Goal: Task Accomplishment & Management: Use online tool/utility

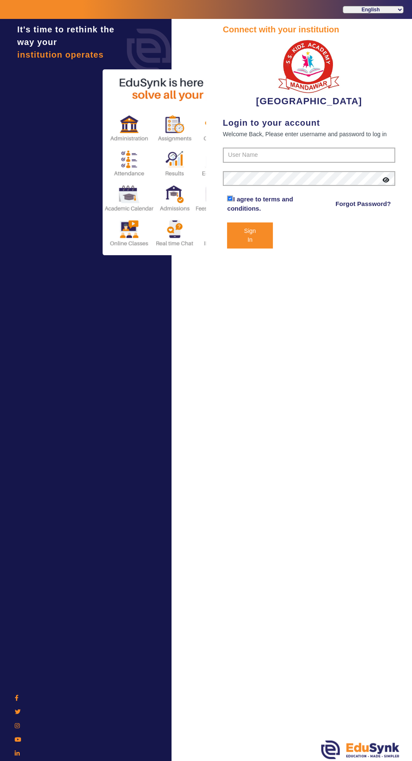
click at [249, 230] on button "Sign In" at bounding box center [249, 235] width 45 height 26
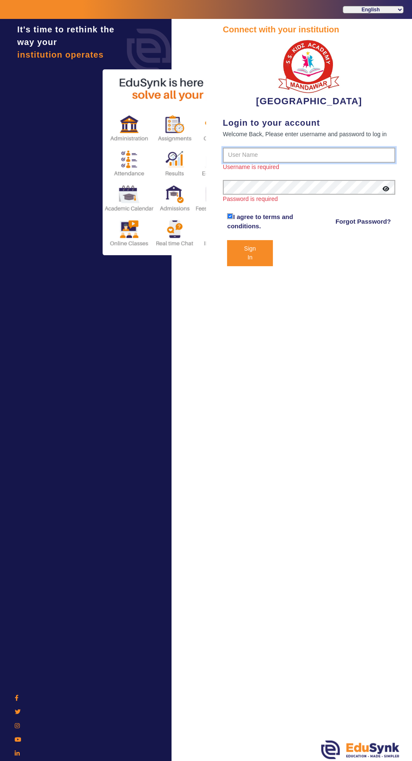
click at [259, 150] on input "text" at bounding box center [309, 155] width 172 height 15
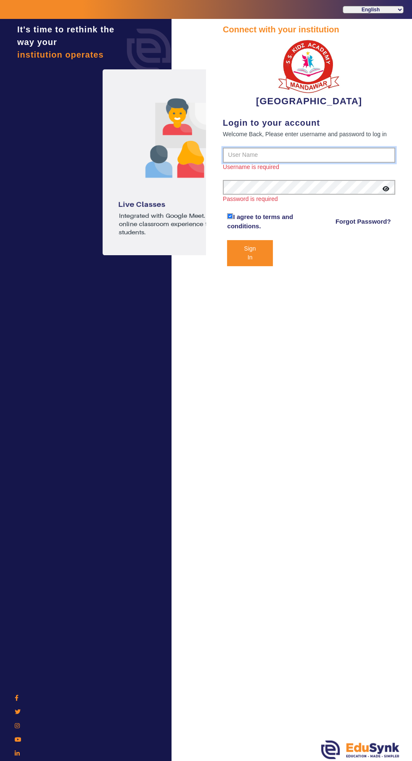
type input "9928895959"
click at [227, 240] on button "Sign In" at bounding box center [249, 253] width 45 height 26
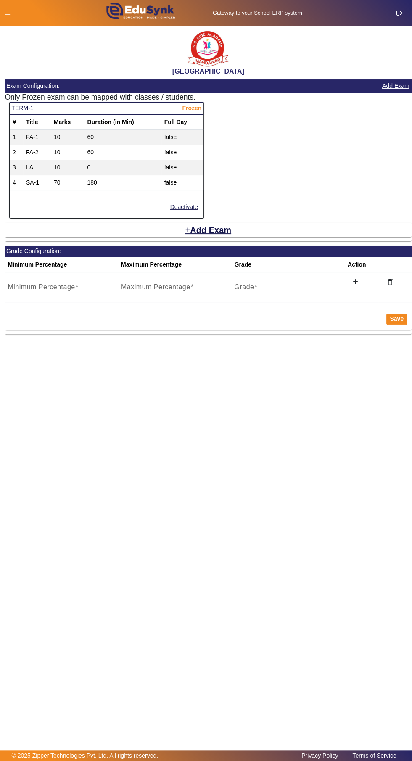
click at [7, 13] on icon at bounding box center [7, 13] width 5 height 6
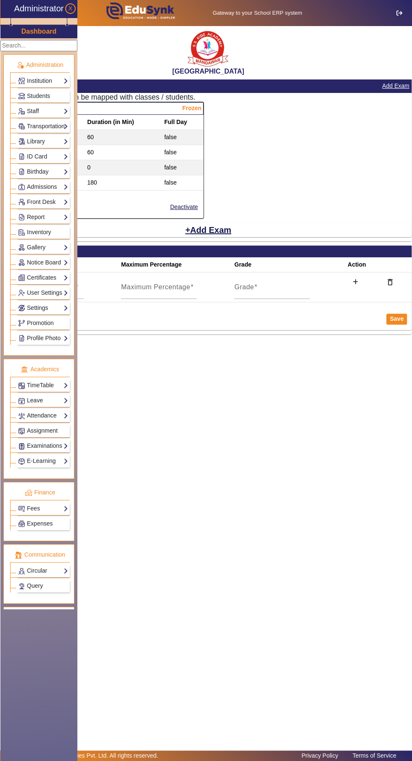
click at [21, 509] on link "Fees" at bounding box center [43, 509] width 50 height 10
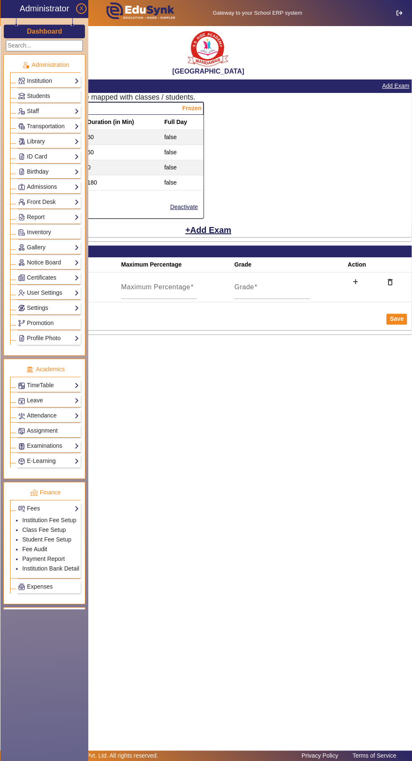
click at [26, 551] on link "Fee Audit" at bounding box center [34, 549] width 25 height 7
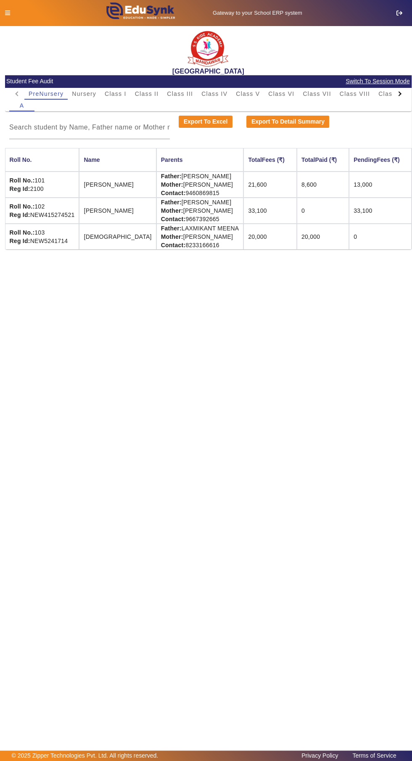
click at [377, 79] on span "Switch To Session Mode" at bounding box center [377, 82] width 65 height 10
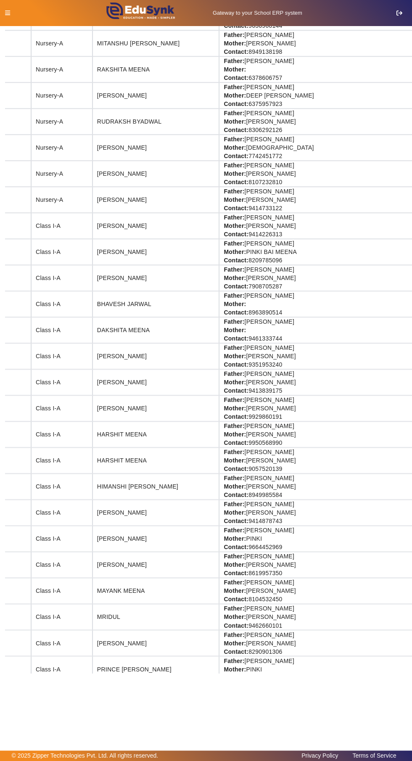
scroll to position [0, 192]
